Goal: Navigation & Orientation: Find specific page/section

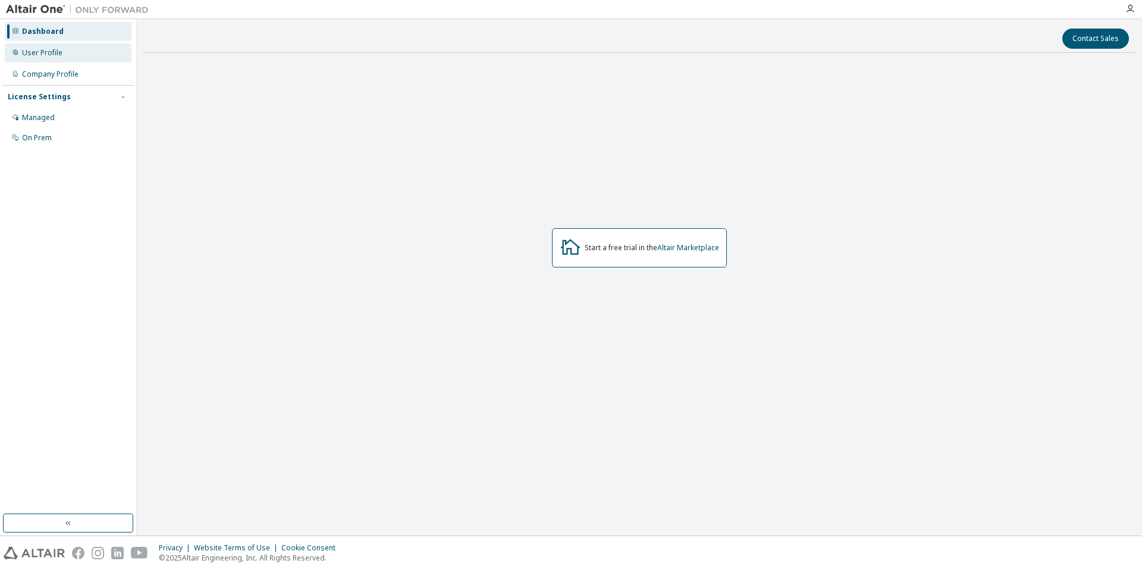
click at [52, 51] on div "User Profile" at bounding box center [42, 53] width 40 height 10
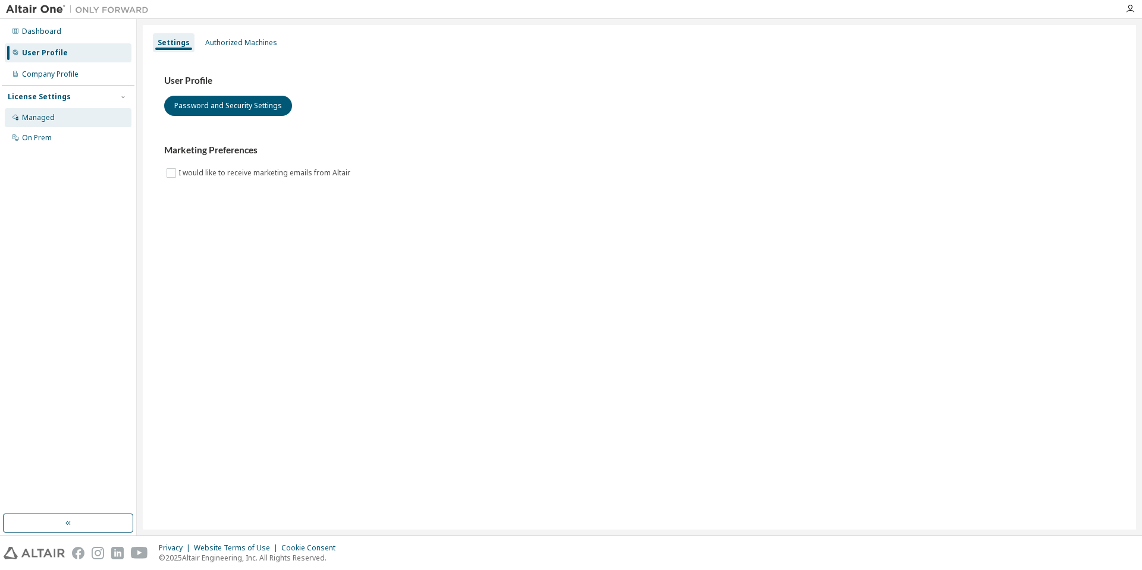
click at [33, 118] on div "Managed" at bounding box center [38, 118] width 33 height 10
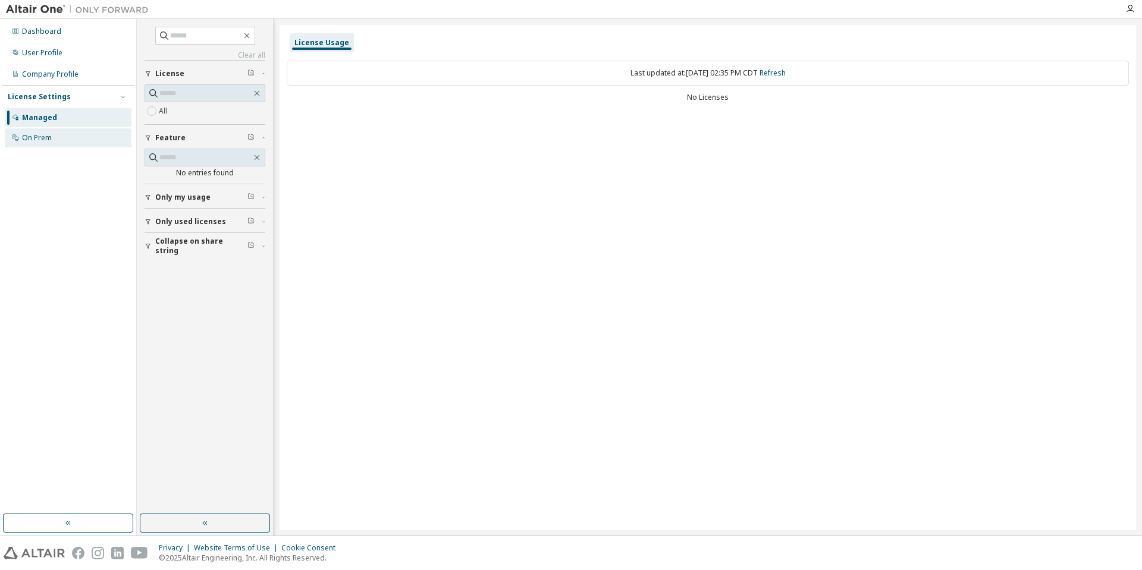
click at [34, 136] on div "On Prem" at bounding box center [37, 138] width 30 height 10
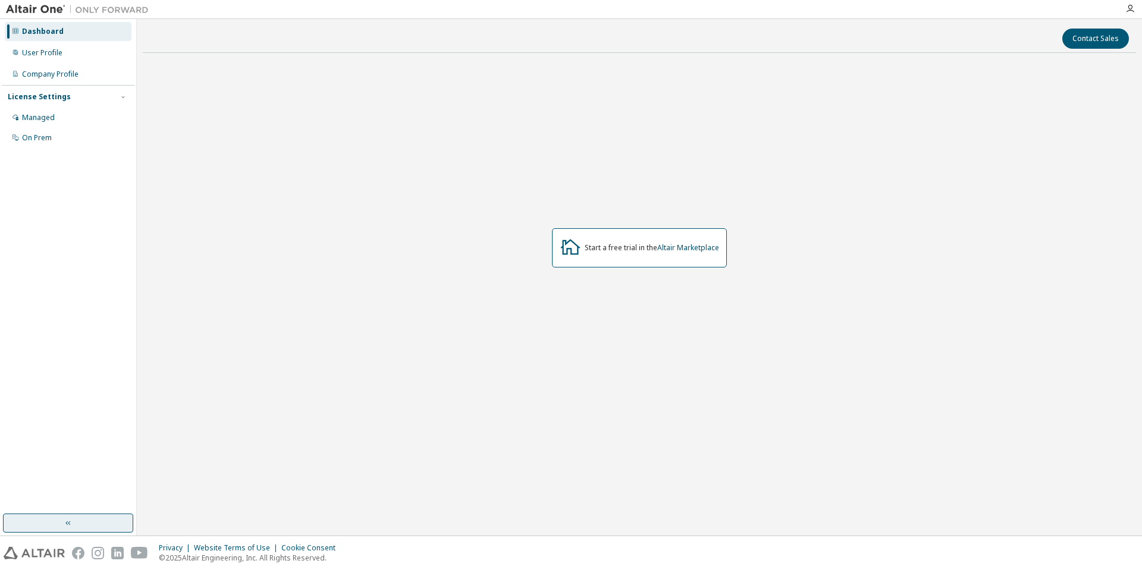
click at [65, 524] on icon "button" at bounding box center [69, 523] width 10 height 10
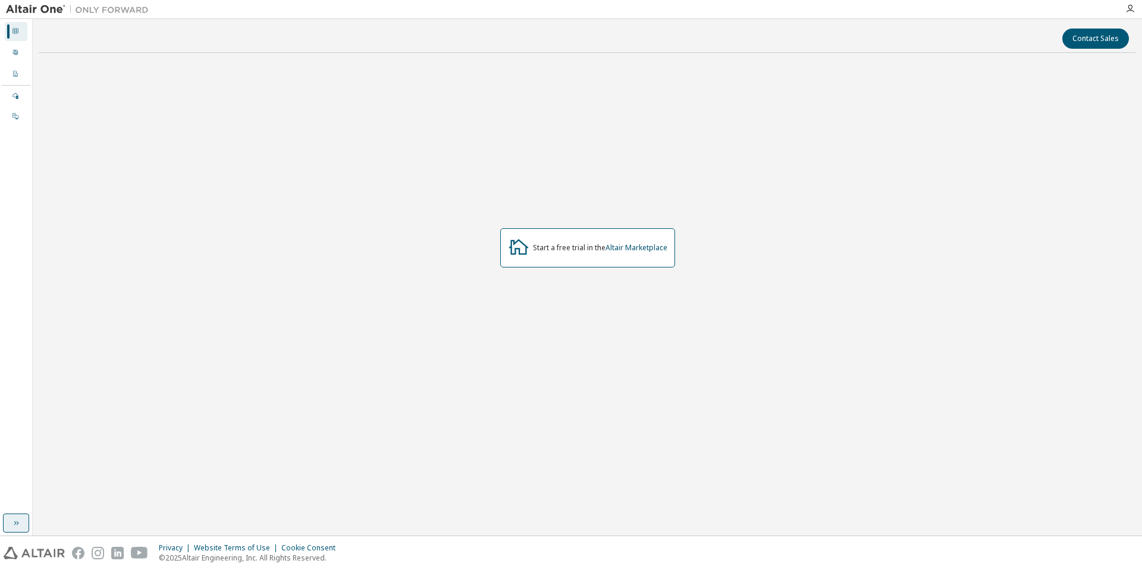
click at [16, 522] on icon "button" at bounding box center [16, 523] width 10 height 10
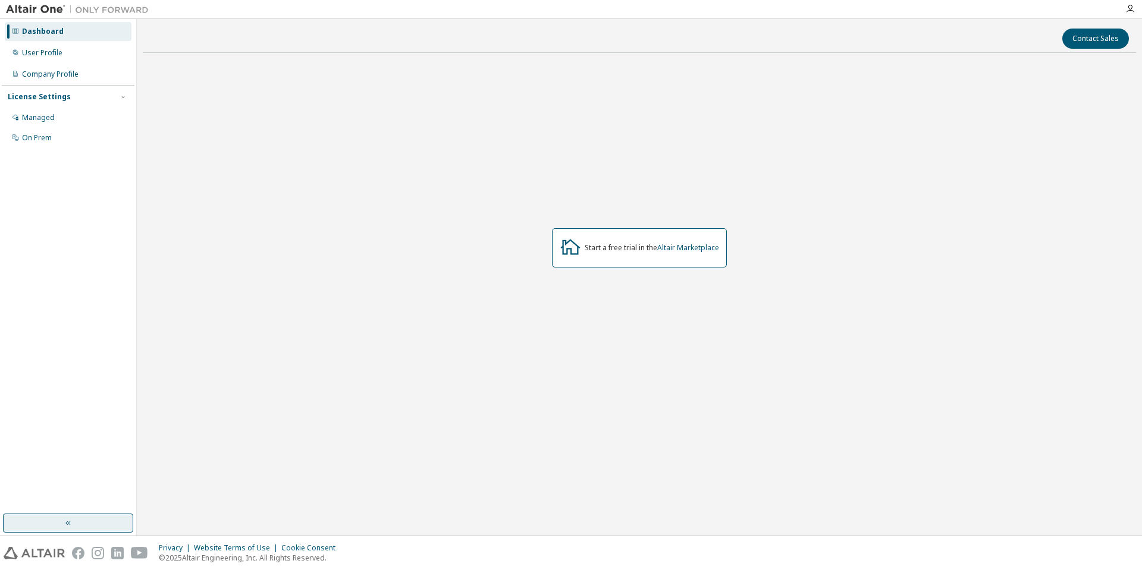
click at [50, 7] on img at bounding box center [80, 10] width 149 height 12
click at [107, 8] on img at bounding box center [80, 10] width 149 height 12
click at [1130, 10] on icon "button" at bounding box center [1130, 9] width 10 height 10
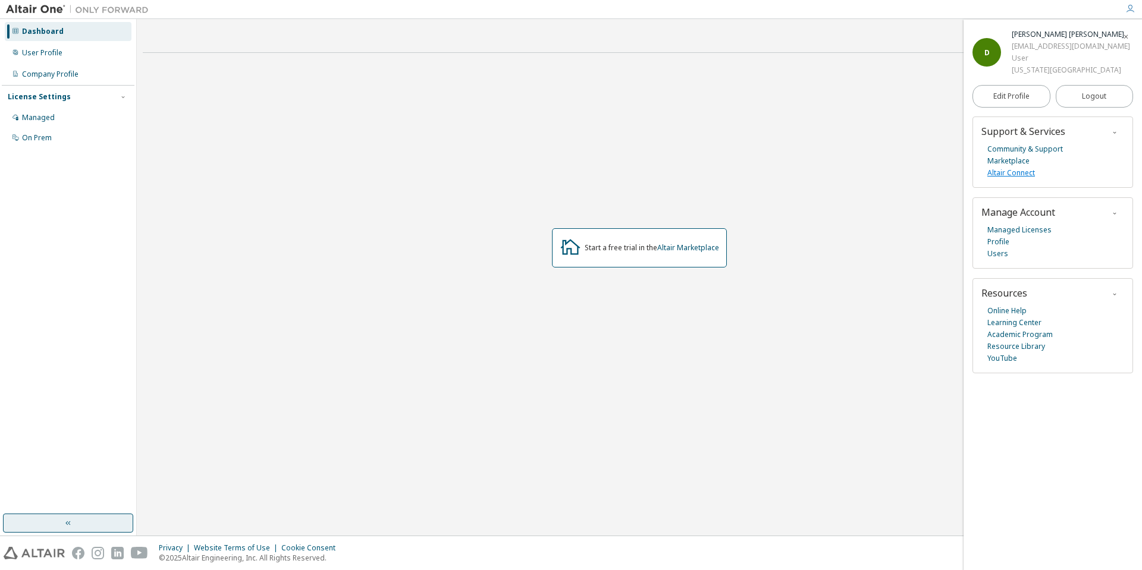
click at [1001, 179] on link "Altair Connect" at bounding box center [1011, 173] width 48 height 12
